Goal: Find specific page/section: Find specific page/section

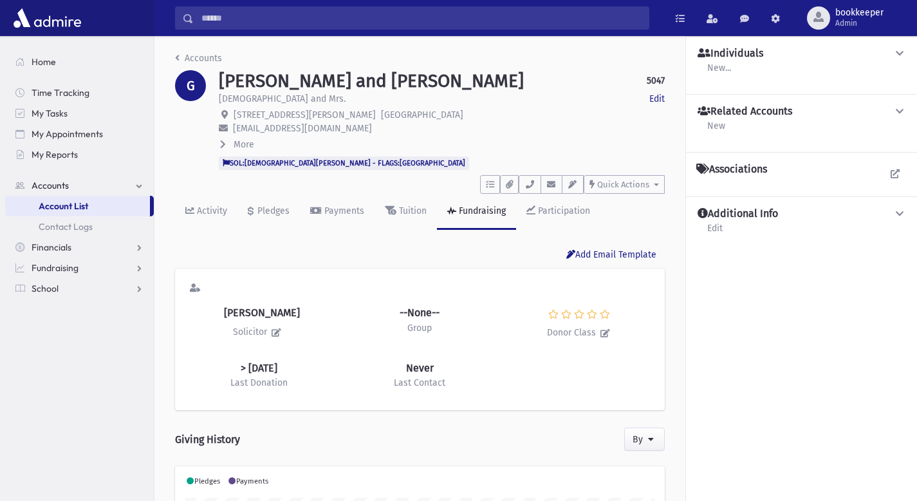
scroll to position [202, 490]
click at [195, 60] on link "Accounts" at bounding box center [198, 58] width 47 height 11
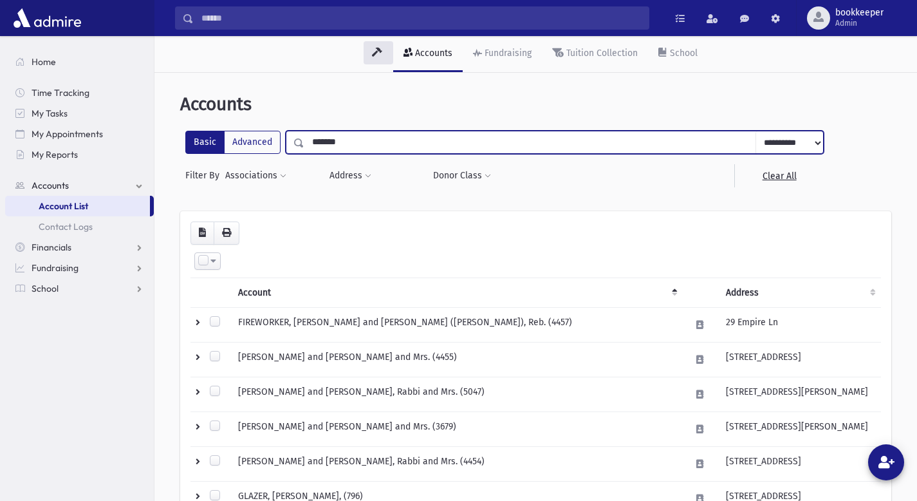
type input "*******"
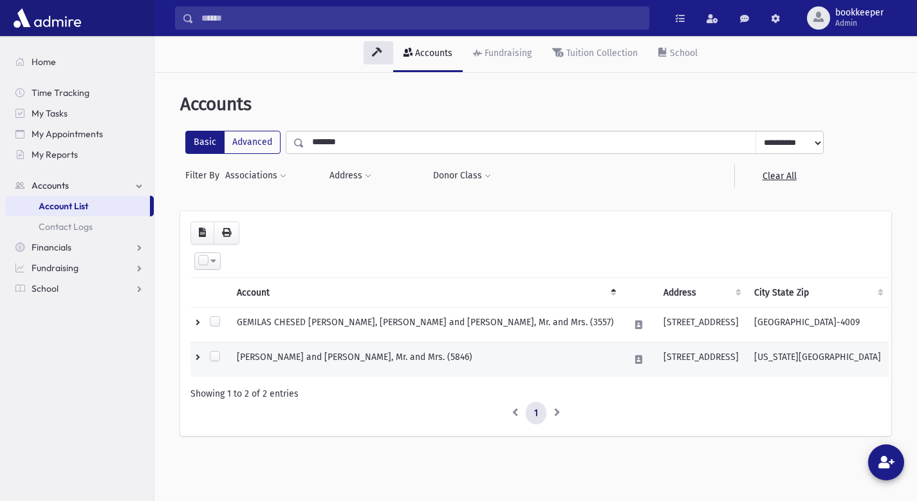
click at [272, 358] on td "WASSNER, Judah and Shifrah, Mr. and Mrs. (5846)" at bounding box center [425, 359] width 393 height 35
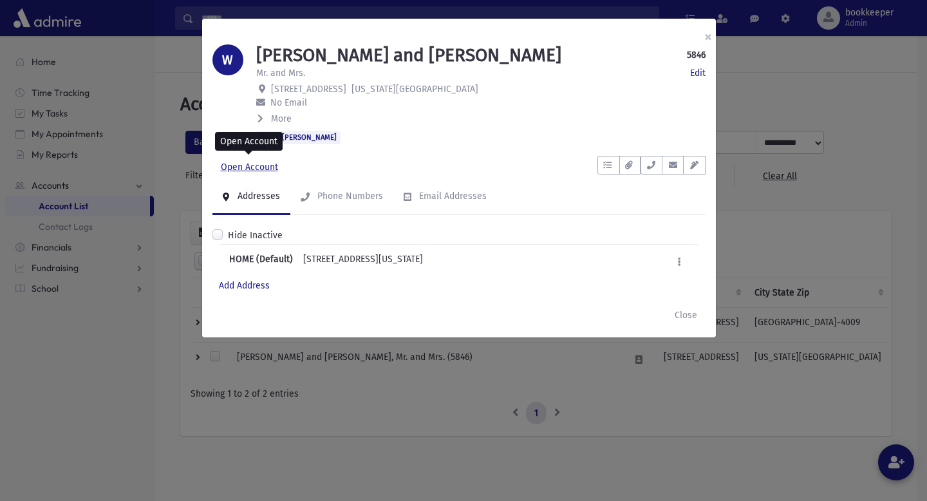
click at [250, 166] on link "Open Account" at bounding box center [249, 167] width 74 height 23
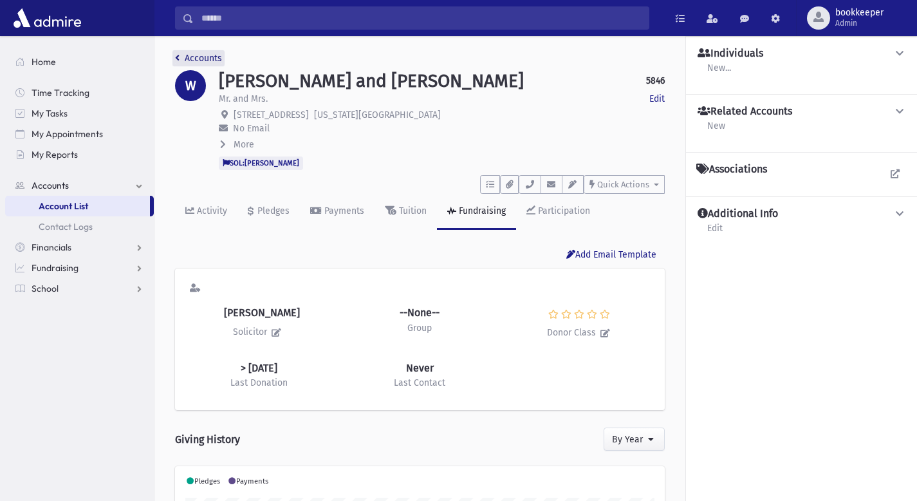
click at [180, 60] on link "Accounts" at bounding box center [198, 58] width 47 height 11
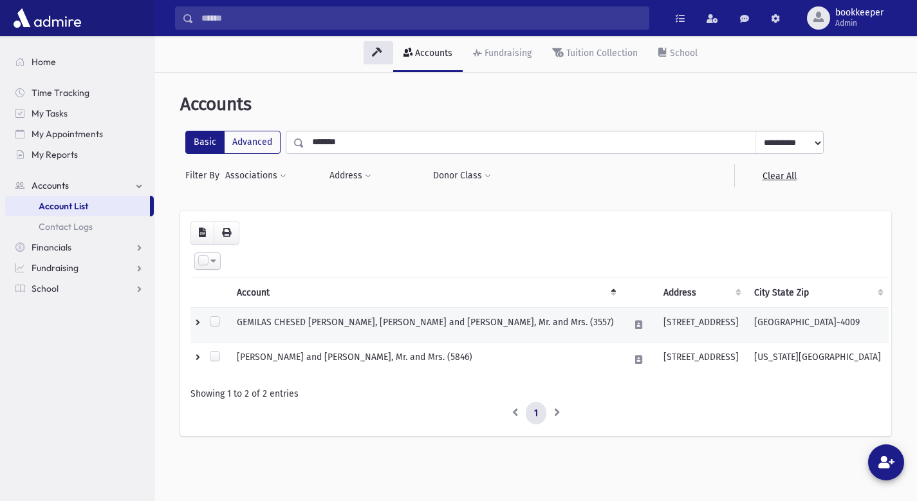
click at [355, 319] on td "GEMILAS CHESED [PERSON_NAME], [PERSON_NAME] and [PERSON_NAME], Mr. and Mrs. (35…" at bounding box center [425, 324] width 393 height 35
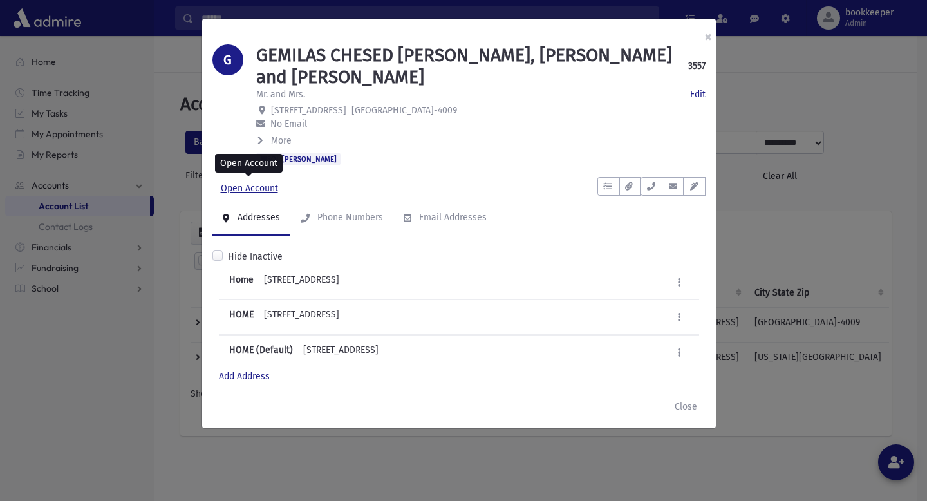
click at [265, 185] on link "Open Account" at bounding box center [249, 188] width 74 height 23
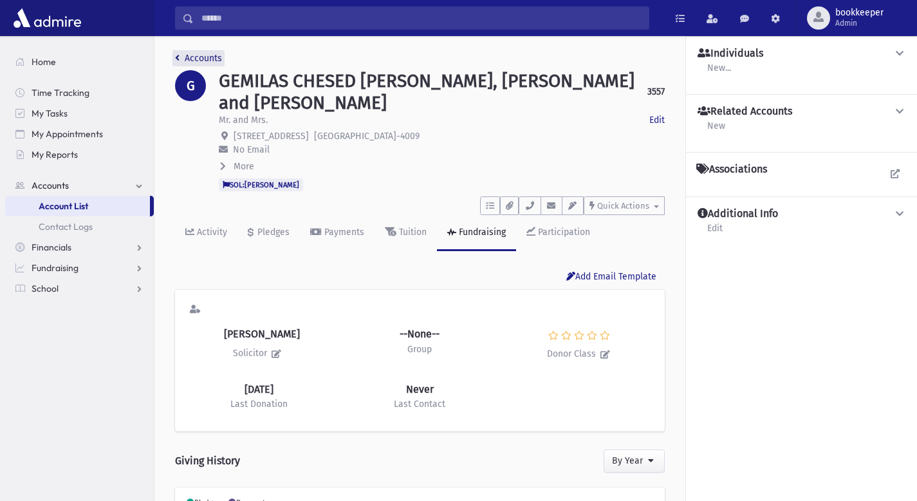
click at [201, 58] on link "Accounts" at bounding box center [198, 58] width 47 height 11
